Goal: Complete application form

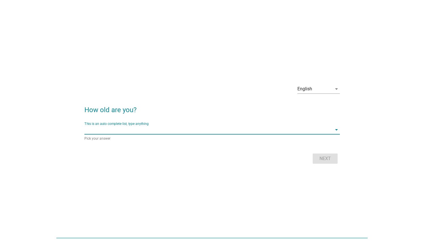
click at [156, 127] on input "This is an auto complete list, type anything" at bounding box center [207, 129] width 247 height 9
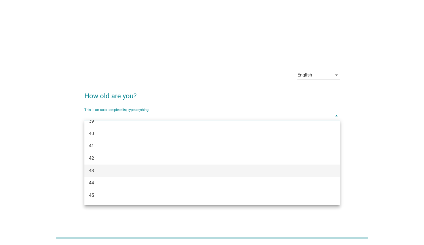
scroll to position [266, 0]
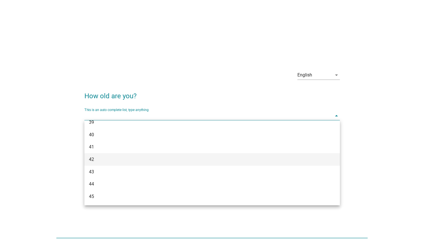
click at [107, 155] on div "42" at bounding box center [211, 159] width 255 height 12
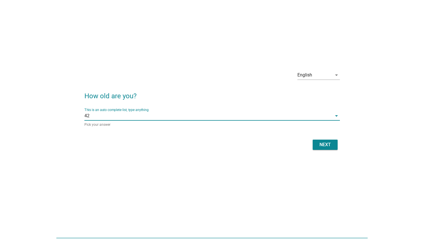
click at [323, 146] on div "Next" at bounding box center [325, 144] width 16 height 7
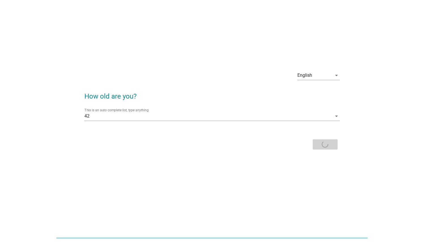
scroll to position [0, 0]
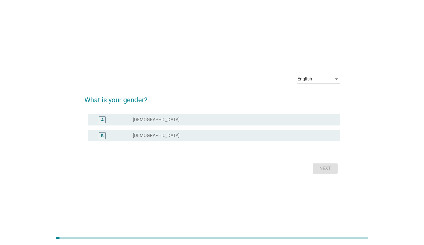
click at [232, 134] on div "radio_button_unchecked [DEMOGRAPHIC_DATA]" at bounding box center [232, 136] width 198 height 6
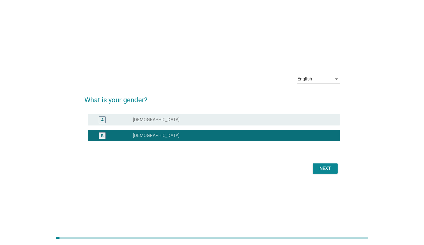
click at [328, 167] on div "Next" at bounding box center [325, 168] width 16 height 7
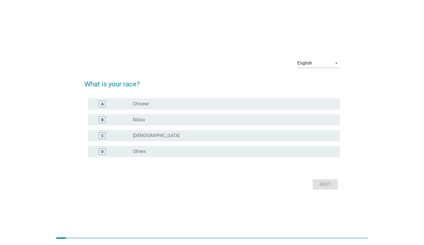
drag, startPoint x: 241, startPoint y: 101, endPoint x: 249, endPoint y: 105, distance: 8.5
click at [241, 101] on div "radio_button_unchecked Chinese" at bounding box center [232, 104] width 198 height 6
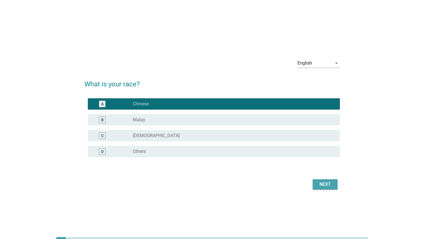
click at [330, 182] on div "Next" at bounding box center [325, 184] width 16 height 7
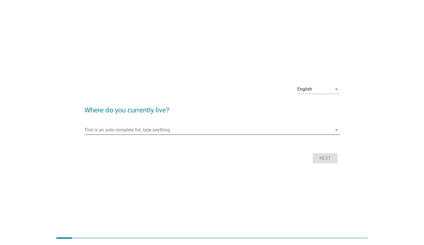
click at [249, 131] on input "This is an auto complete list, type anything" at bounding box center [207, 129] width 247 height 9
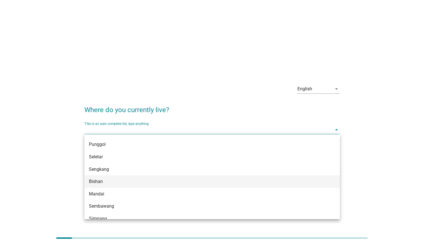
scroll to position [438, 0]
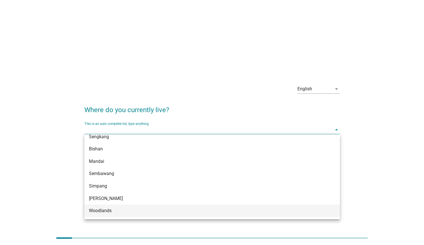
click at [153, 211] on div "Woodlands" at bounding box center [202, 210] width 226 height 7
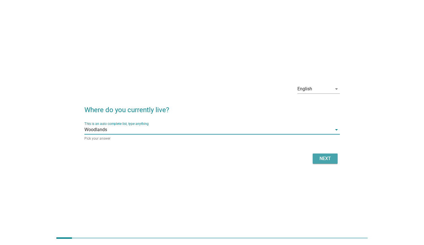
click at [326, 161] on div "Next" at bounding box center [325, 158] width 16 height 7
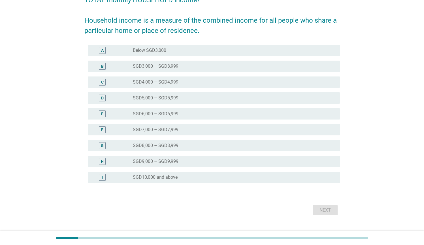
scroll to position [76, 0]
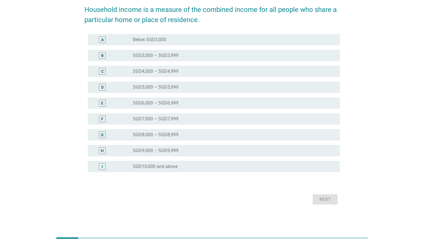
click at [206, 164] on div "radio_button_unchecked SGD10,000 and above" at bounding box center [232, 167] width 198 height 6
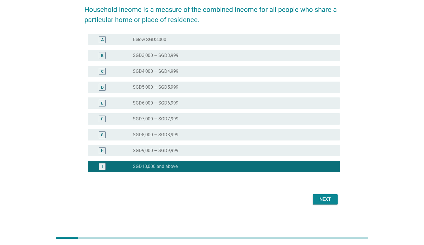
click at [330, 198] on div "Next" at bounding box center [325, 199] width 16 height 7
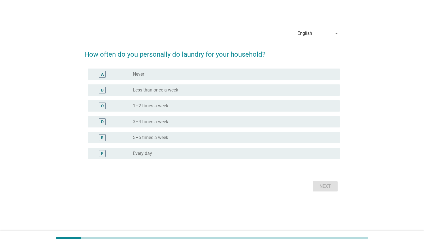
scroll to position [0, 0]
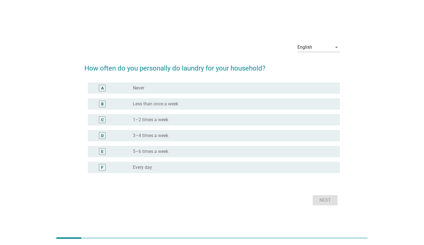
click at [217, 131] on div "D radio_button_unchecked 3–4 times a week" at bounding box center [214, 135] width 252 height 11
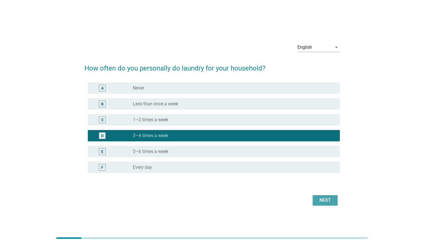
click at [326, 200] on div "Next" at bounding box center [325, 200] width 16 height 7
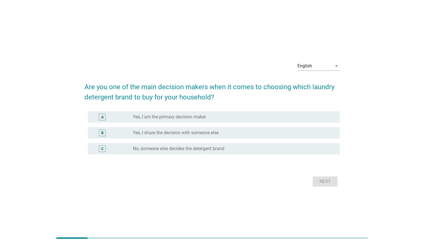
click at [250, 121] on div "A radio_button_unchecked Yes, I am the primary decision maker" at bounding box center [214, 116] width 252 height 11
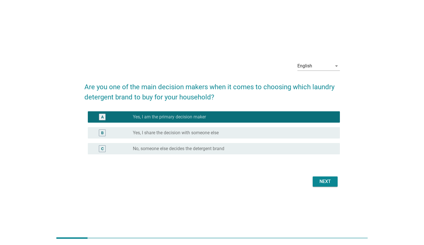
click at [332, 184] on div "Next" at bounding box center [325, 181] width 16 height 7
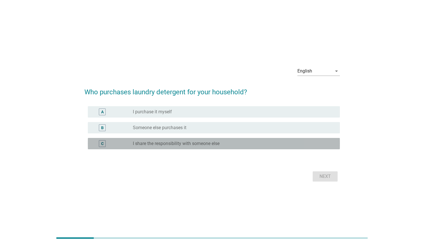
click at [209, 141] on label "I share the responsibility with someone else" at bounding box center [176, 144] width 87 height 6
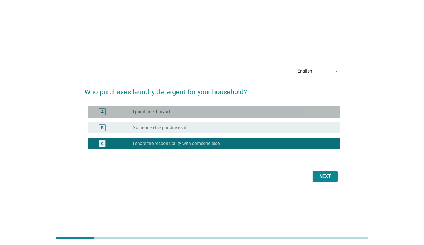
click at [206, 112] on div "radio_button_unchecked I purchase it myself" at bounding box center [232, 112] width 198 height 6
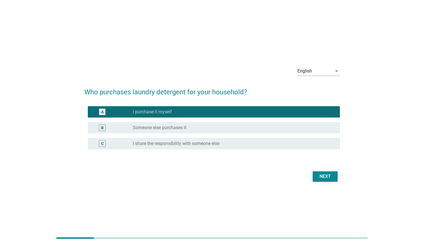
click at [250, 143] on div "radio_button_unchecked I share the responsibility with someone else" at bounding box center [232, 144] width 198 height 6
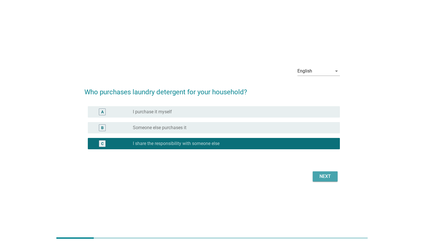
click at [322, 175] on div "Next" at bounding box center [325, 176] width 16 height 7
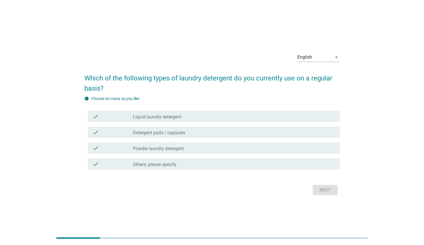
click at [228, 134] on div "check_box_outline_blank Detergent pods / capsules" at bounding box center [234, 132] width 202 height 7
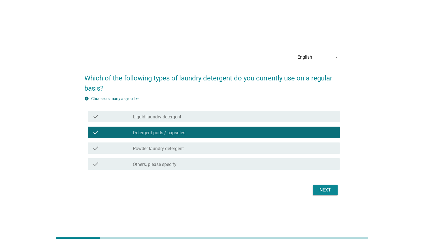
click at [326, 194] on button "Next" at bounding box center [325, 190] width 25 height 10
